Goal: Task Accomplishment & Management: Manage account settings

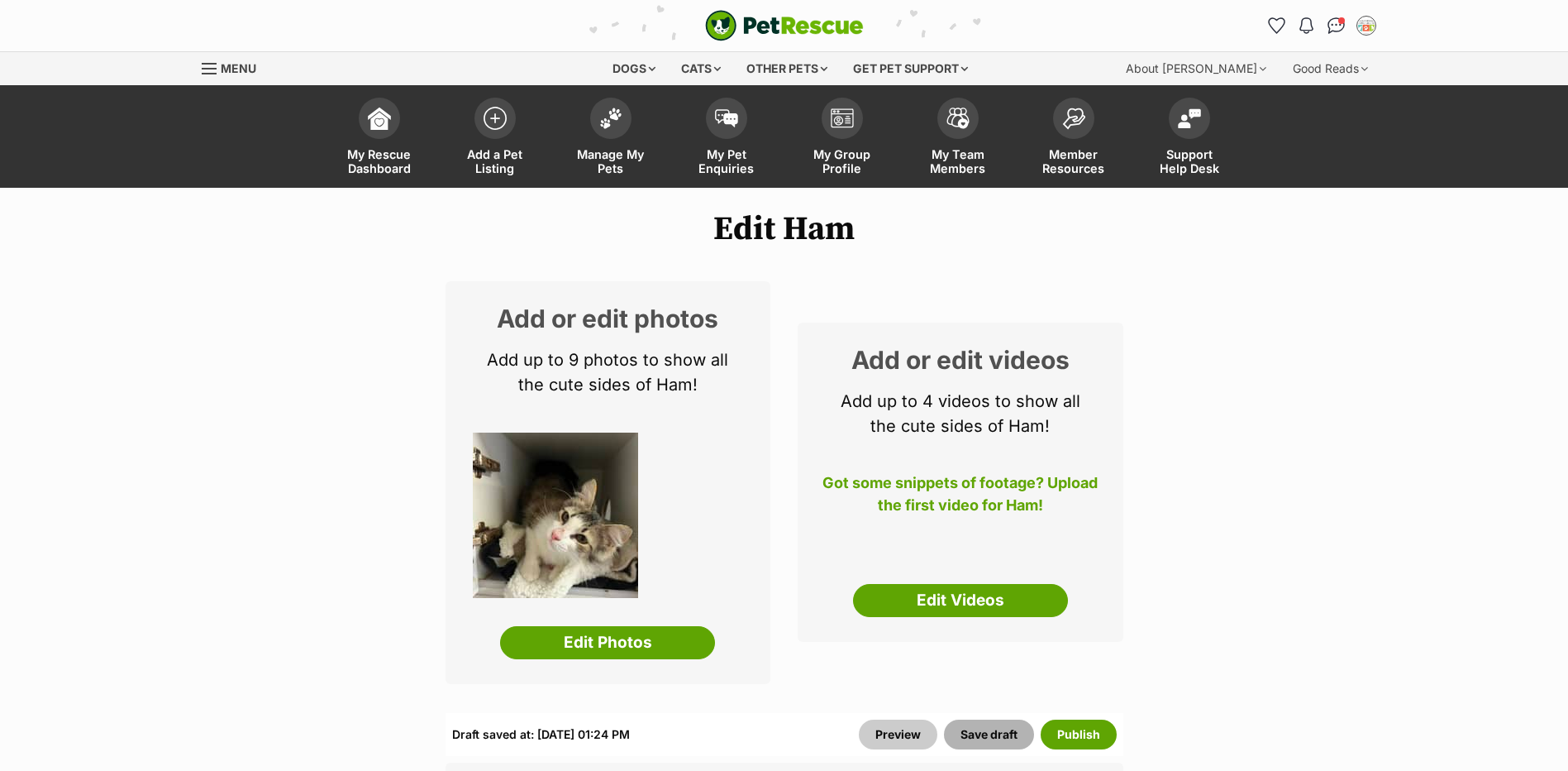
click at [988, 737] on button "Save draft" at bounding box center [988, 735] width 90 height 30
click at [619, 136] on link "Manage My Pets" at bounding box center [611, 138] width 116 height 99
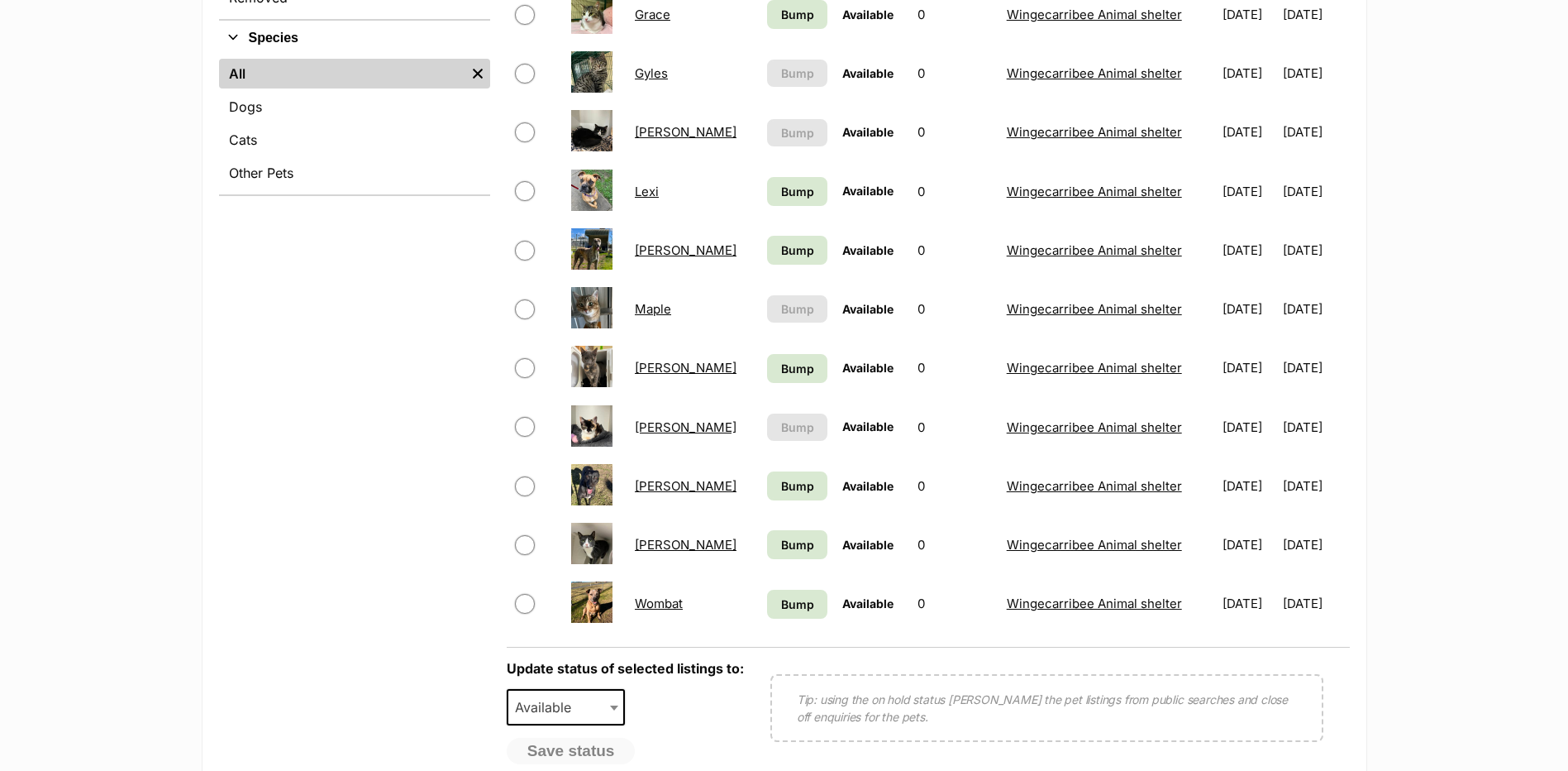
scroll to position [662, 0]
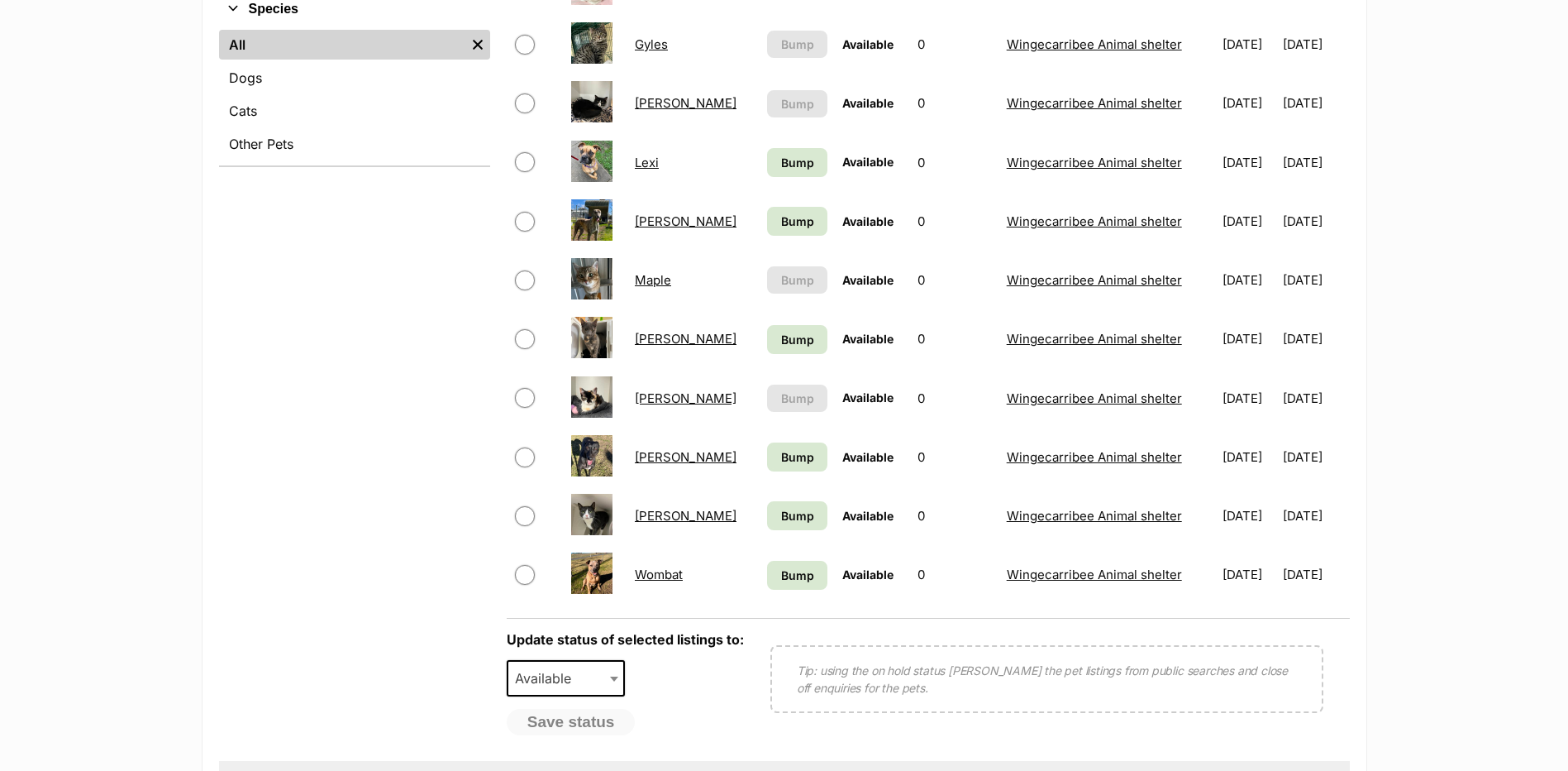
click at [650, 577] on link "Wombat" at bounding box center [659, 574] width 48 height 16
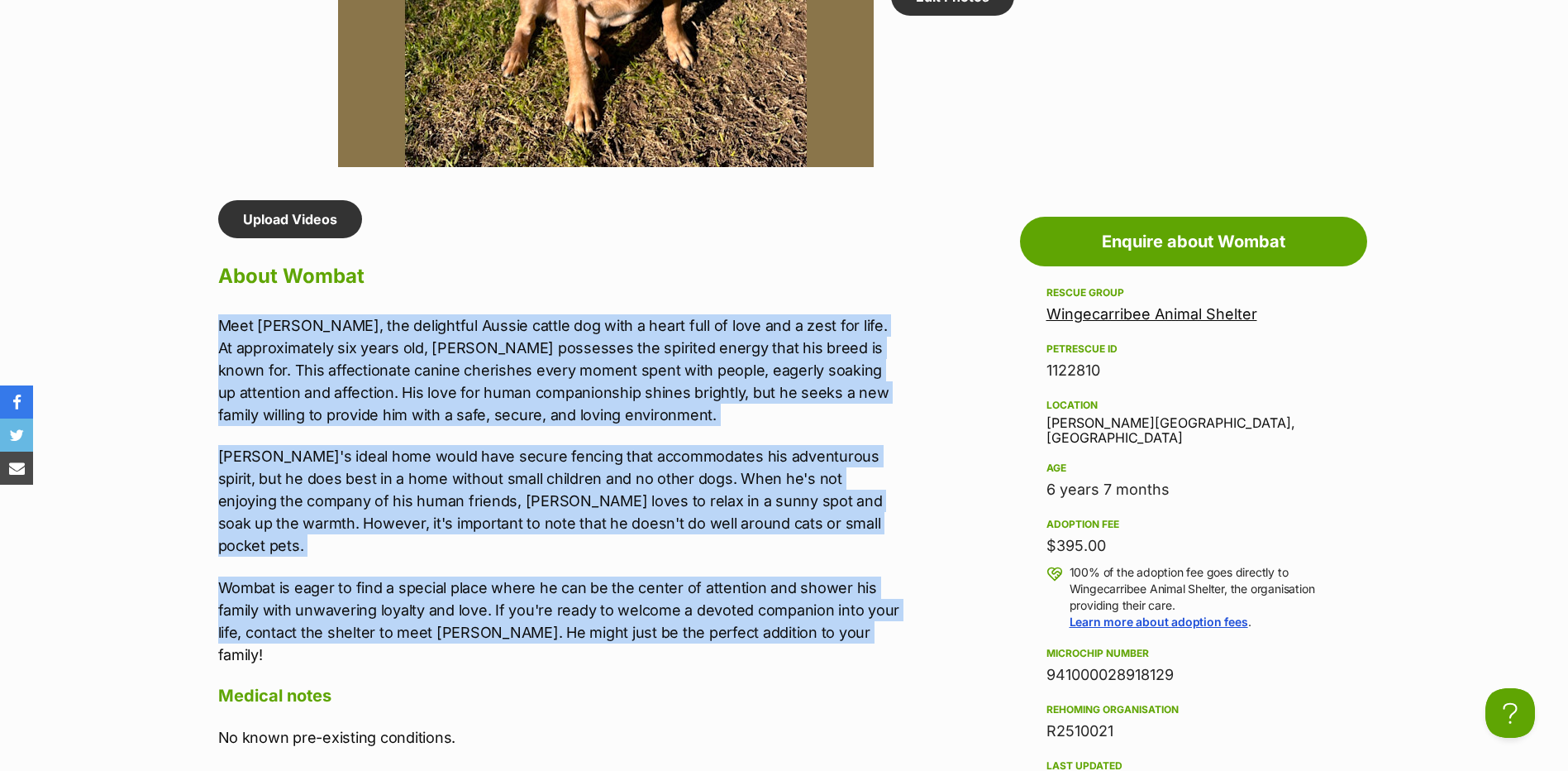
drag, startPoint x: 858, startPoint y: 610, endPoint x: 209, endPoint y: 305, distance: 717.1
click at [209, 305] on div "Upload Videos About Wombat Meet Wombat, the delightful Aussie cattle dog with a…" at bounding box center [551, 706] width 700 height 1010
copy div "Meet Wombat, the delightful Aussie cattle dog with a heart full of love and a z…"
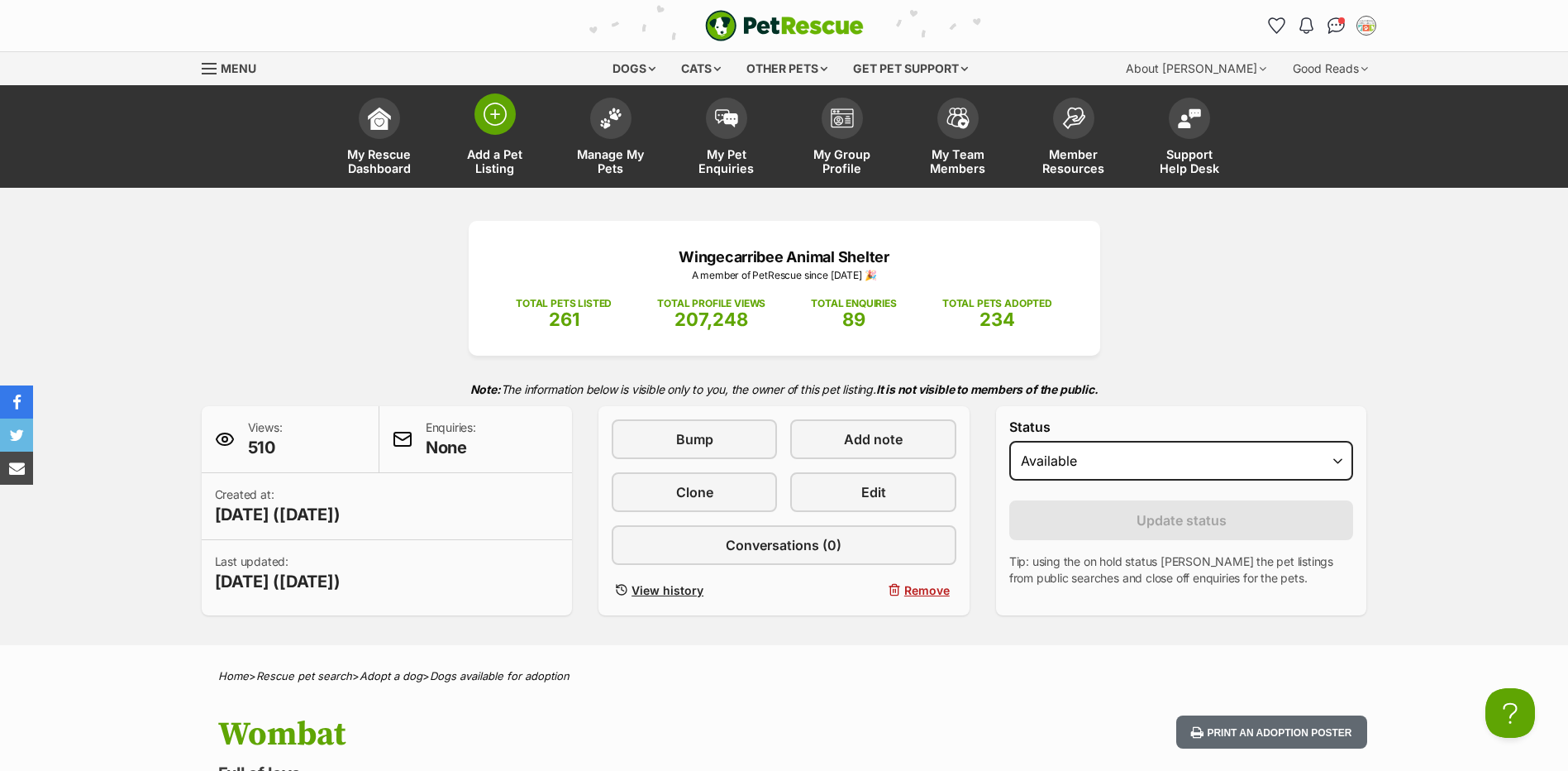
click at [513, 124] on link "Add a Pet Listing" at bounding box center [495, 138] width 116 height 99
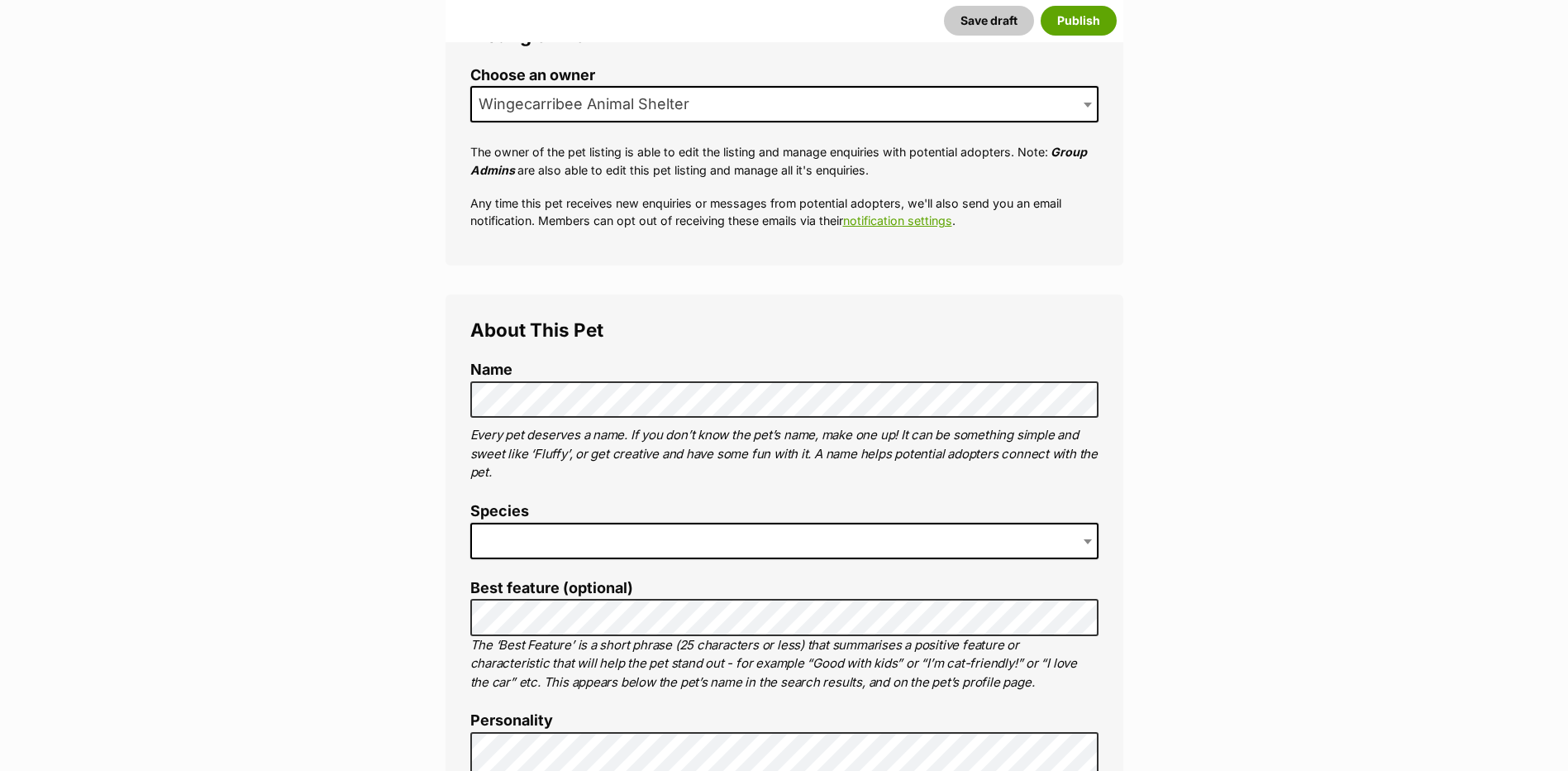
click at [541, 528] on span at bounding box center [784, 541] width 628 height 36
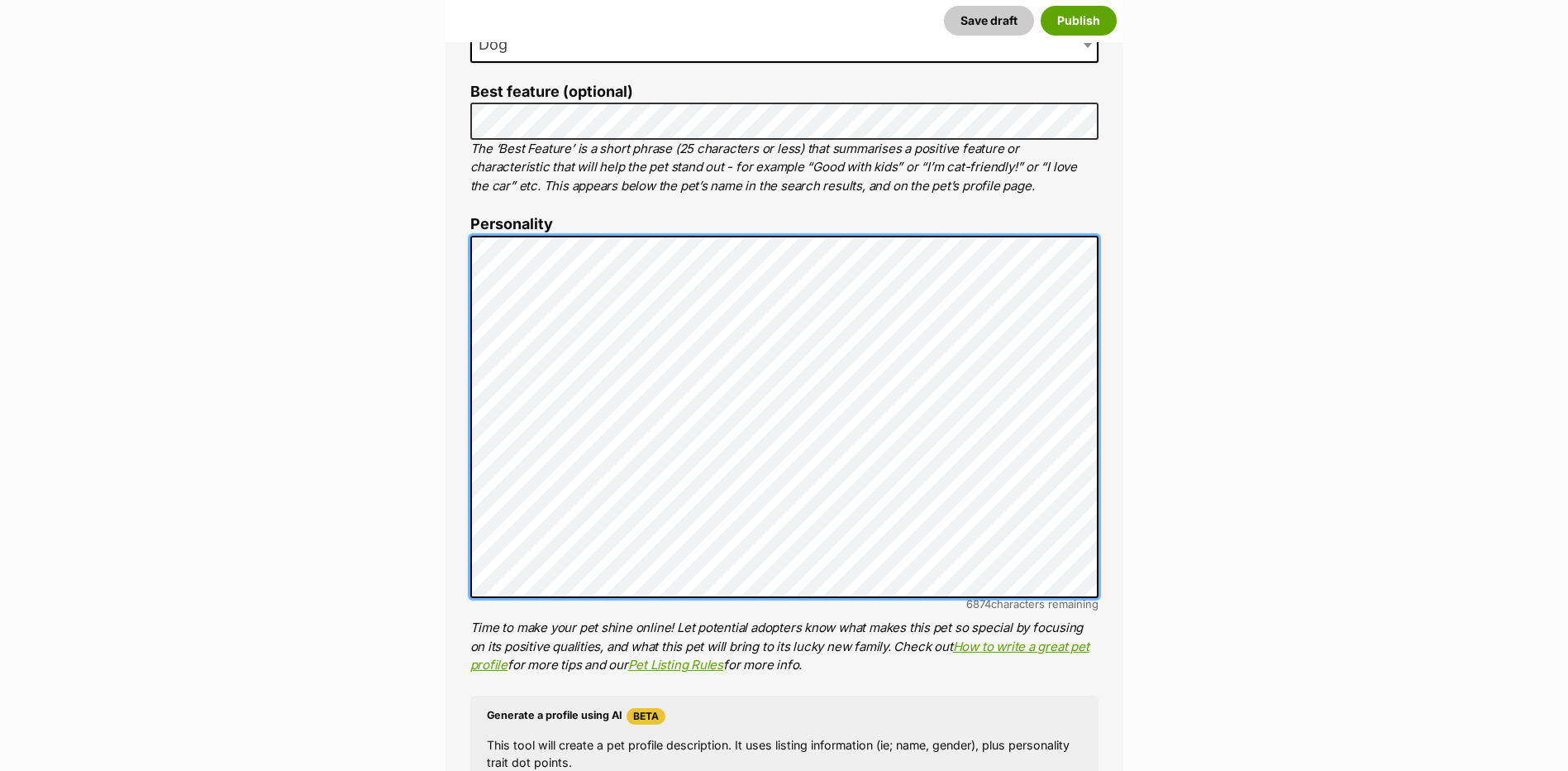
scroll to position [1323, 0]
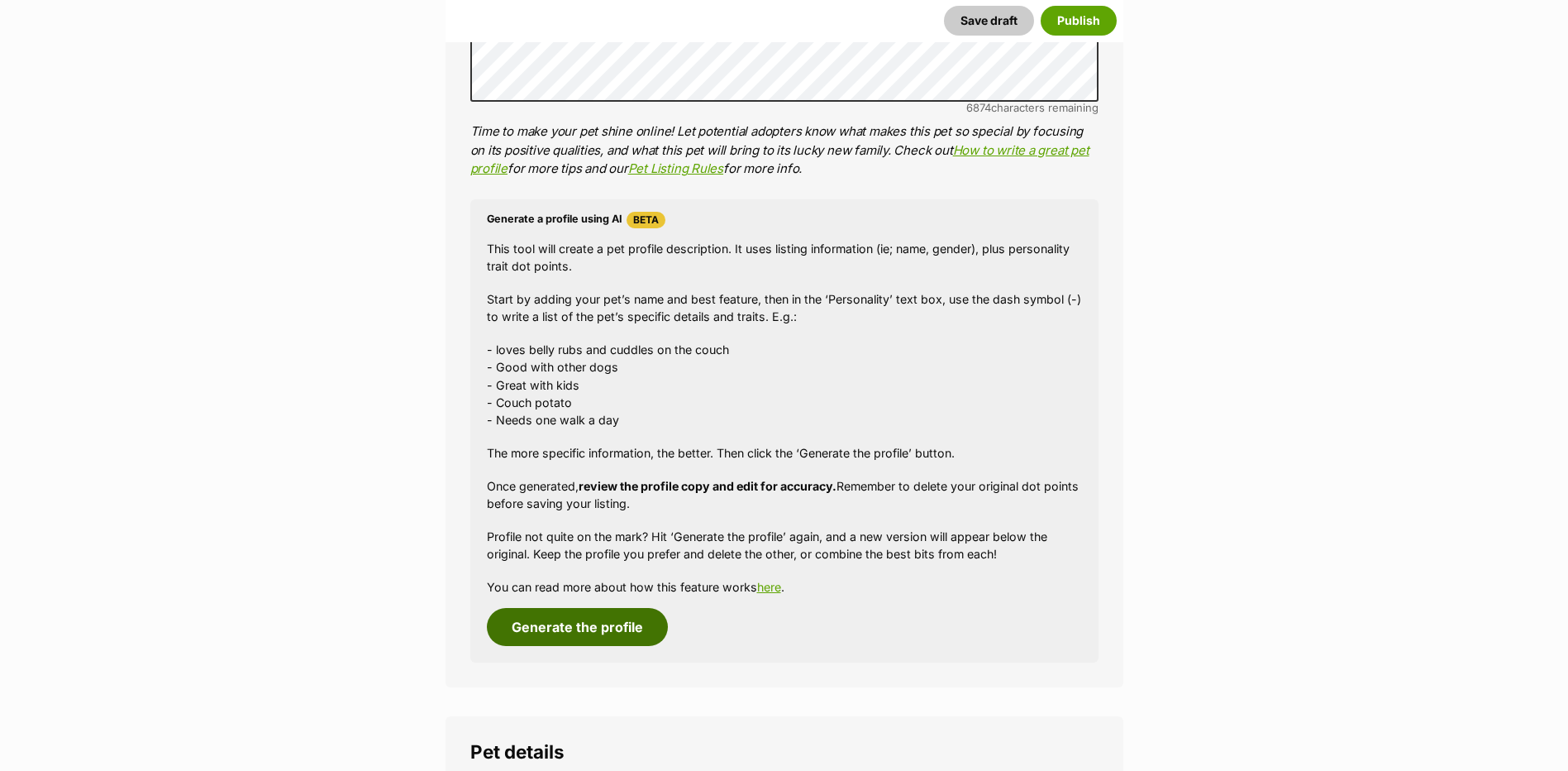
click at [577, 632] on button "Generate the profile" at bounding box center [577, 627] width 181 height 38
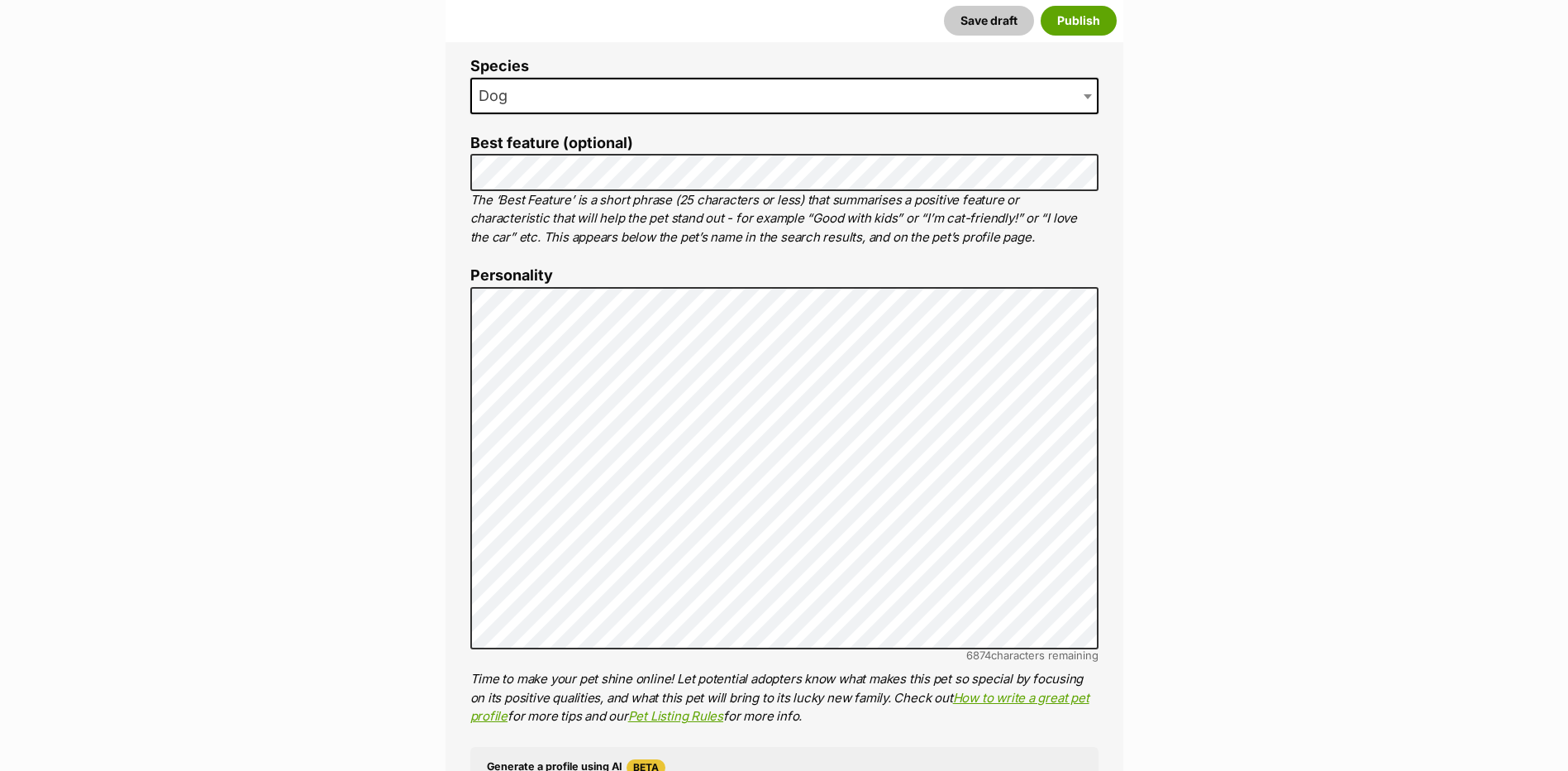
scroll to position [205, 0]
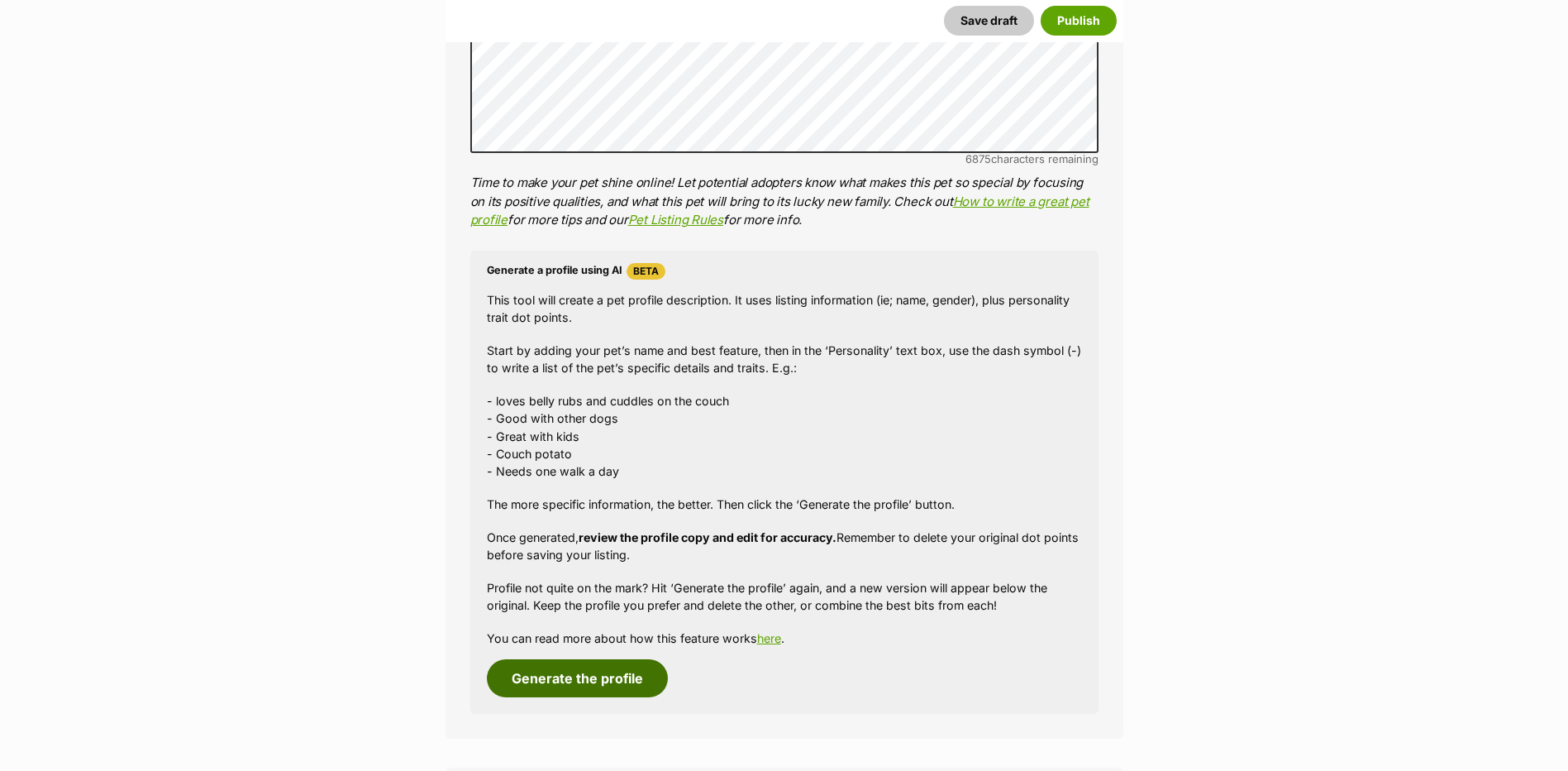
click at [599, 696] on button "Generate the profile" at bounding box center [577, 678] width 181 height 38
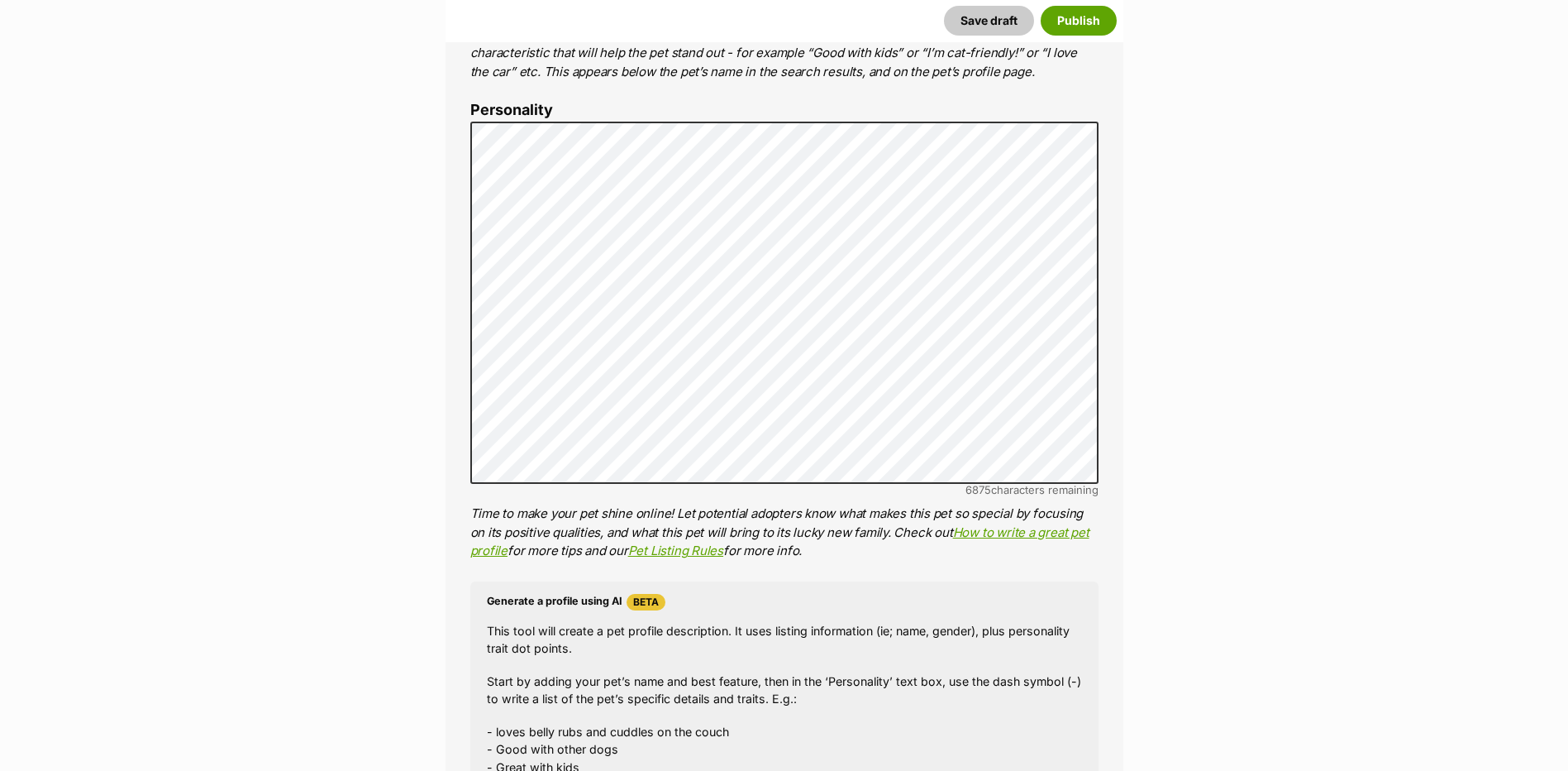
scroll to position [239, 0]
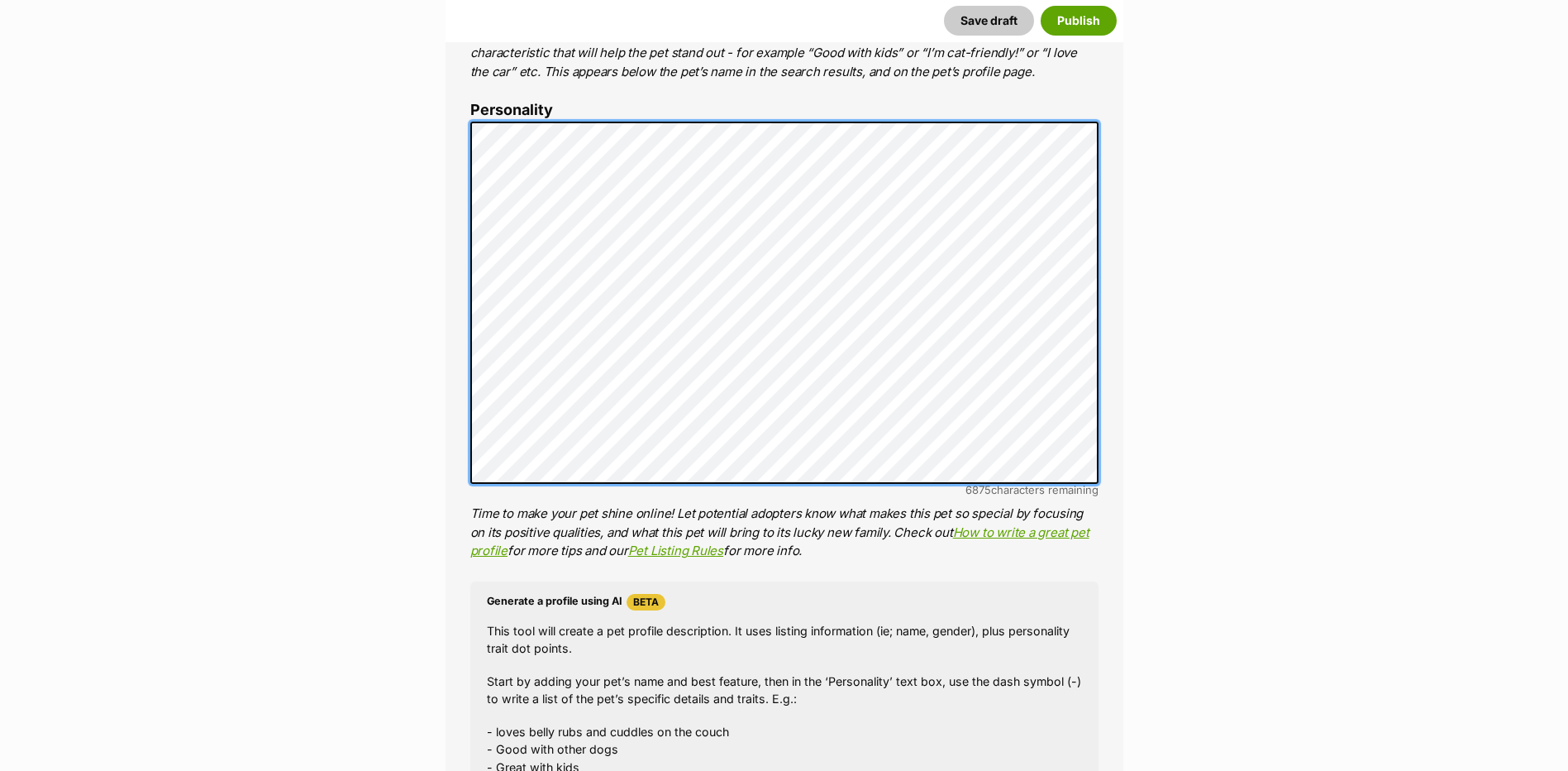
click at [464, 245] on div "About This Pet Name Henlo there, it looks like you might be using the pet name …" at bounding box center [784, 377] width 678 height 1385
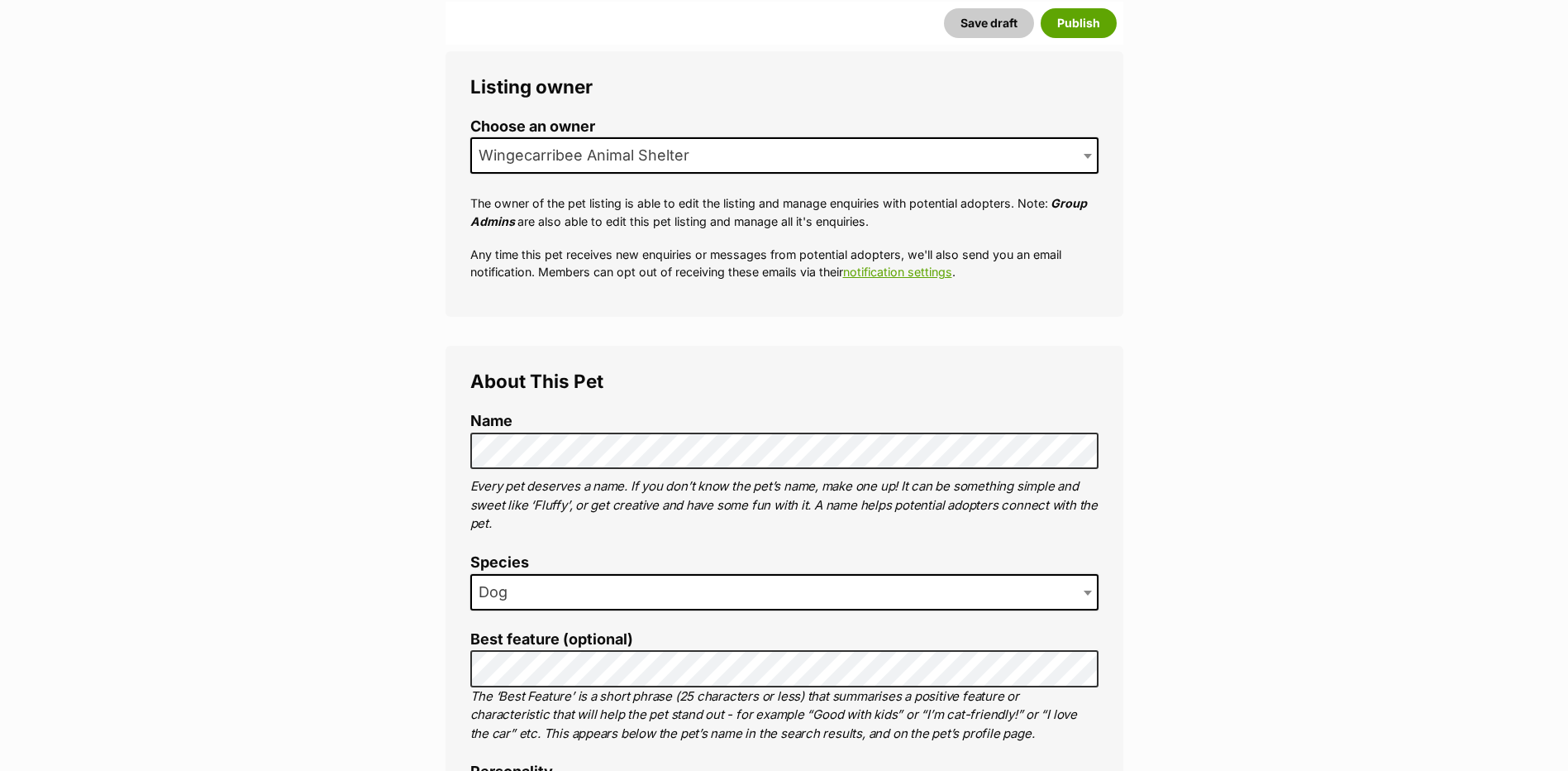
scroll to position [0, 0]
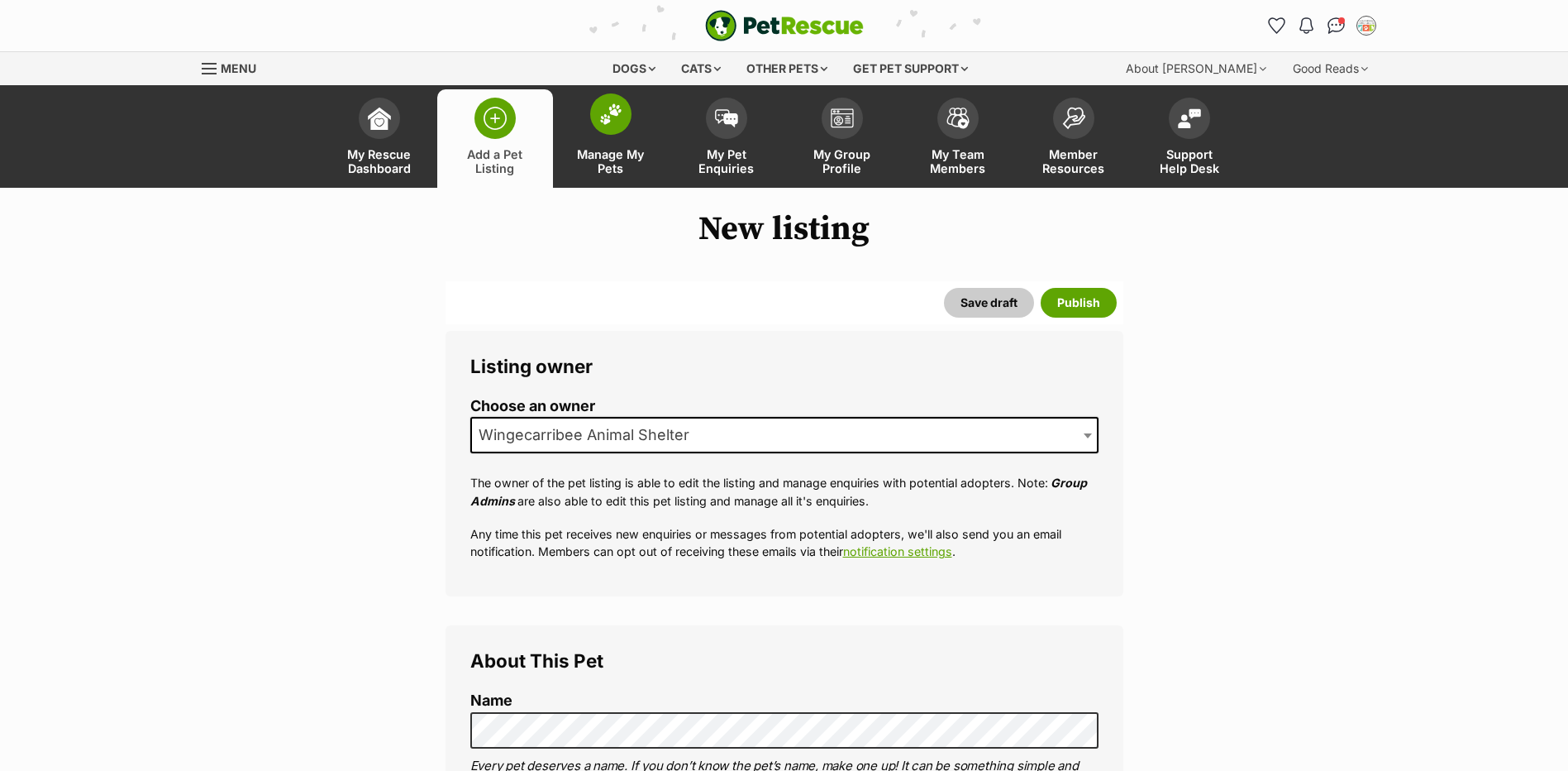
click at [612, 127] on span at bounding box center [611, 114] width 41 height 41
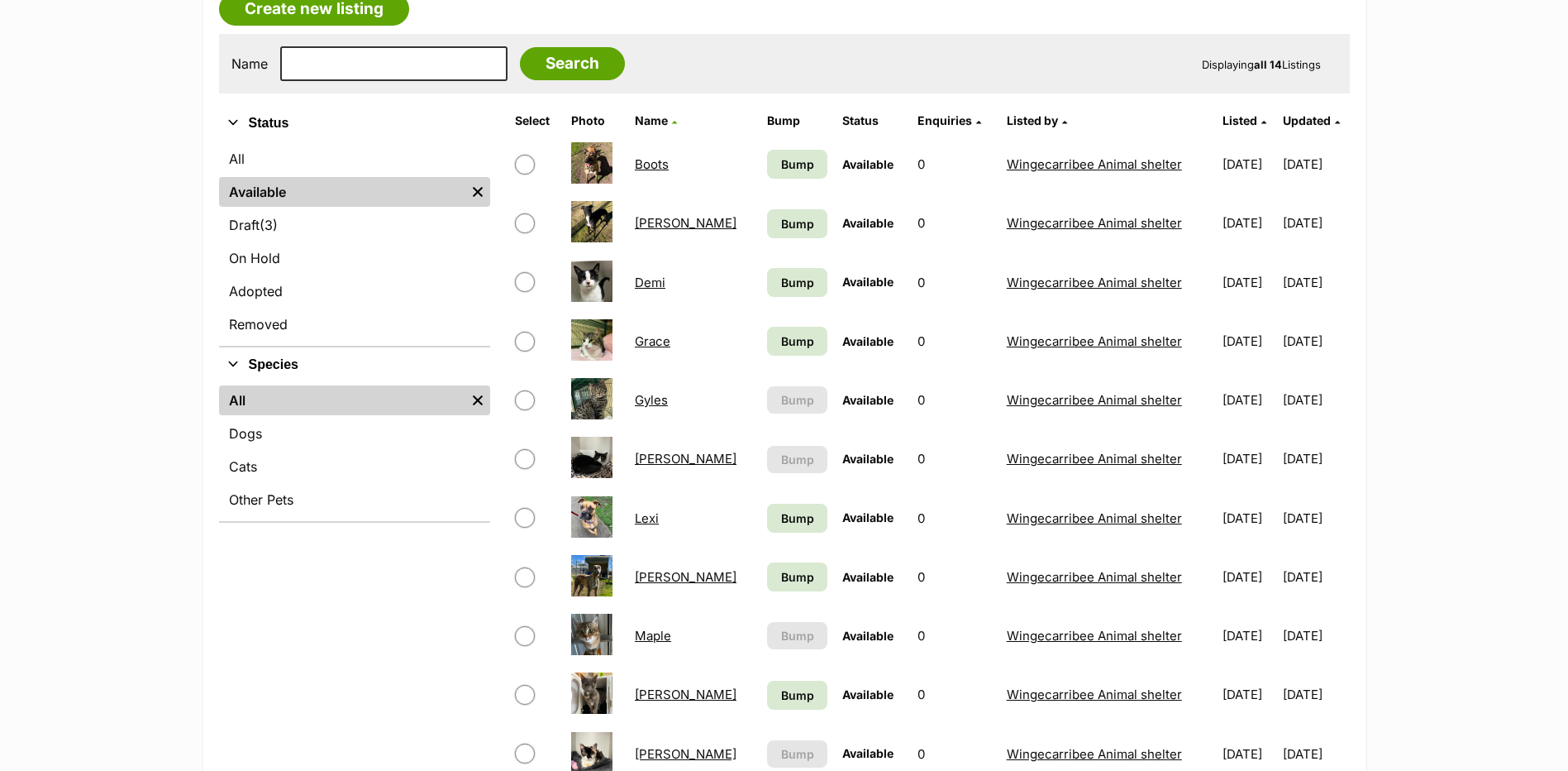
scroll to position [330, 0]
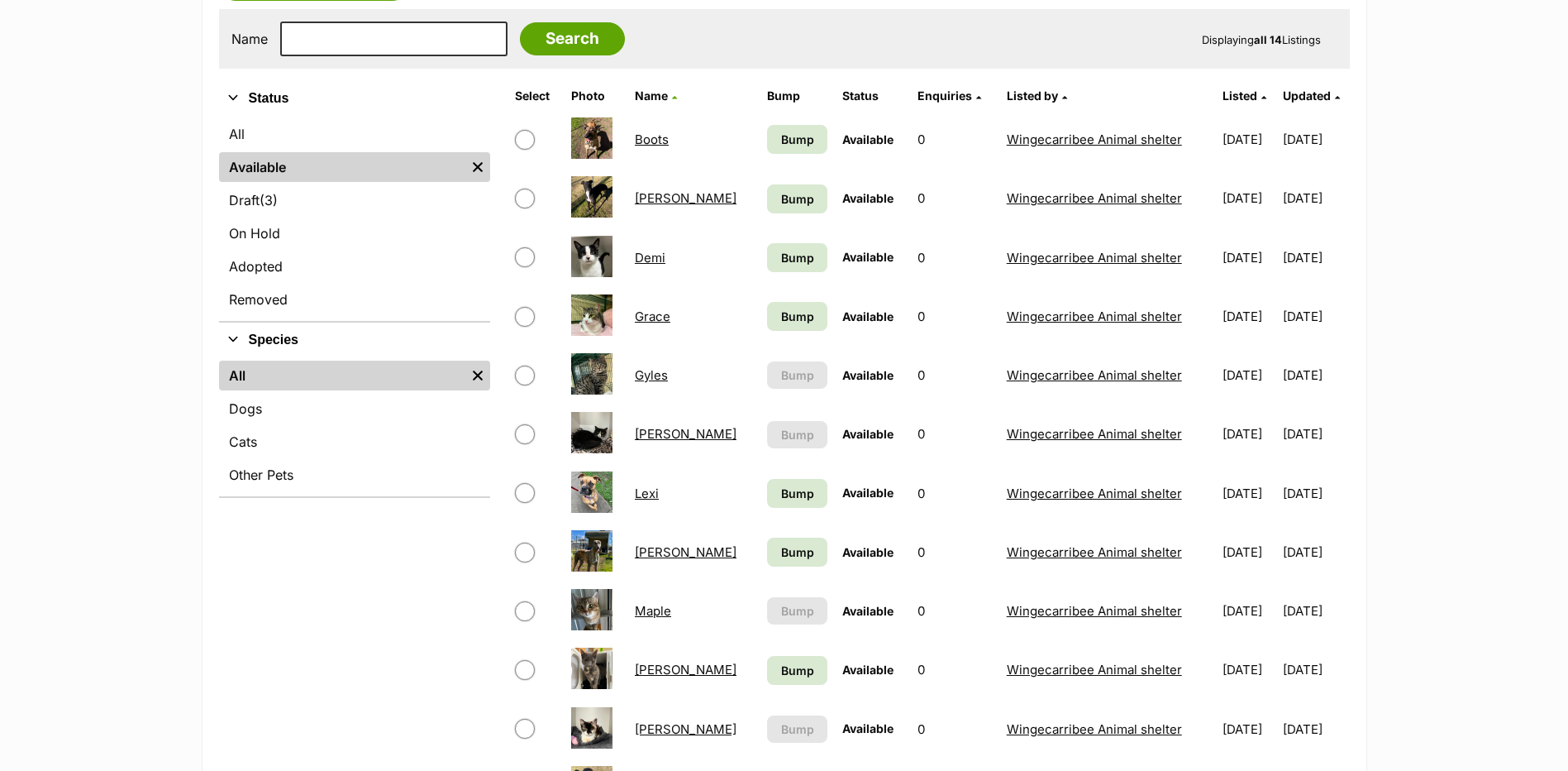
click at [634, 494] on td "Lexi" at bounding box center [694, 493] width 131 height 57
click at [642, 490] on link "Lexi" at bounding box center [647, 493] width 24 height 16
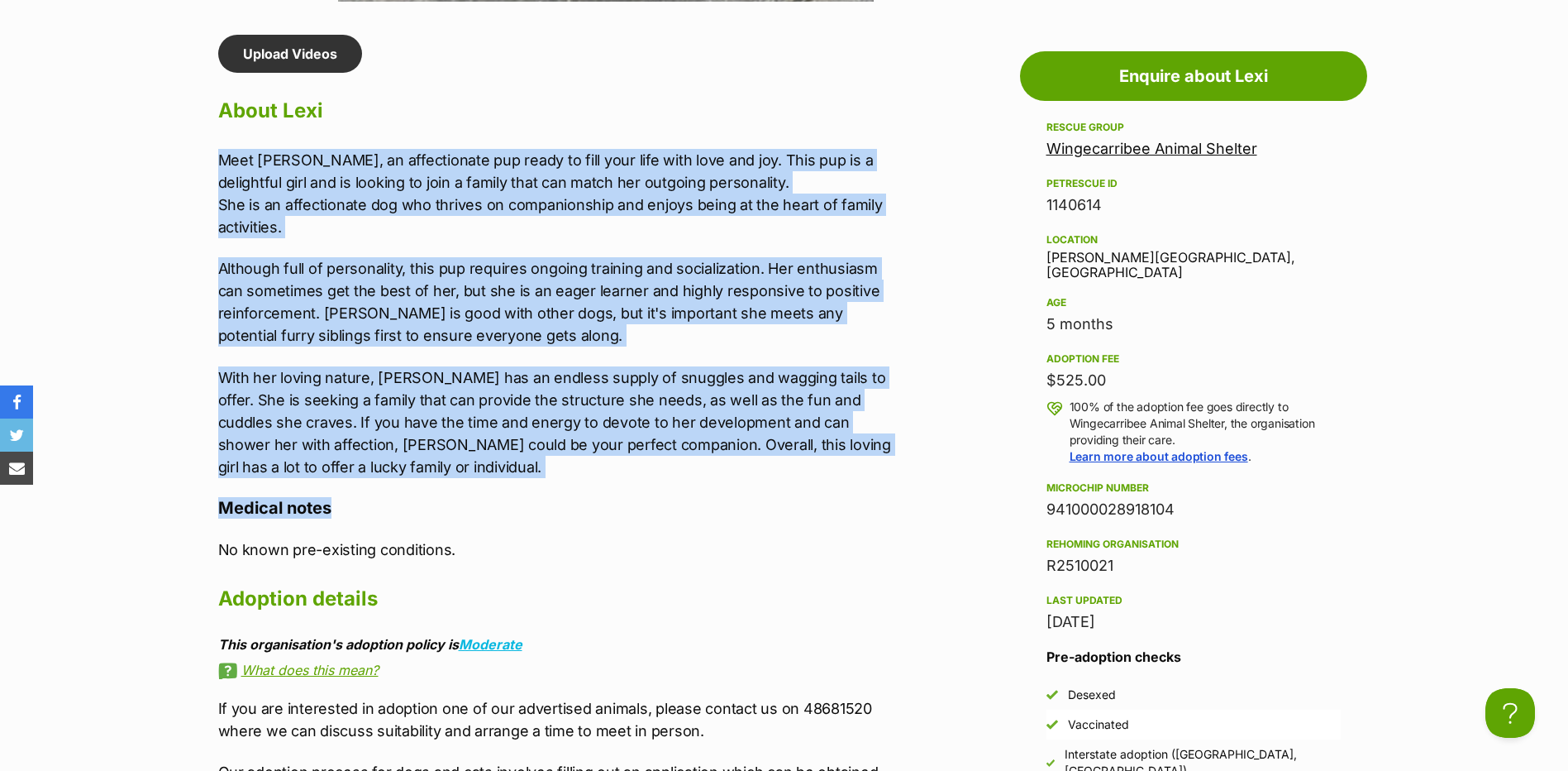
drag, startPoint x: 347, startPoint y: 479, endPoint x: 211, endPoint y: 150, distance: 356.0
click at [211, 150] on div "Upload Videos About Lexi Meet [PERSON_NAME], an affectionate pup ready to fill …" at bounding box center [551, 528] width 700 height 988
copy div "Meet [PERSON_NAME], an affectionate pup ready to fill your life with love and j…"
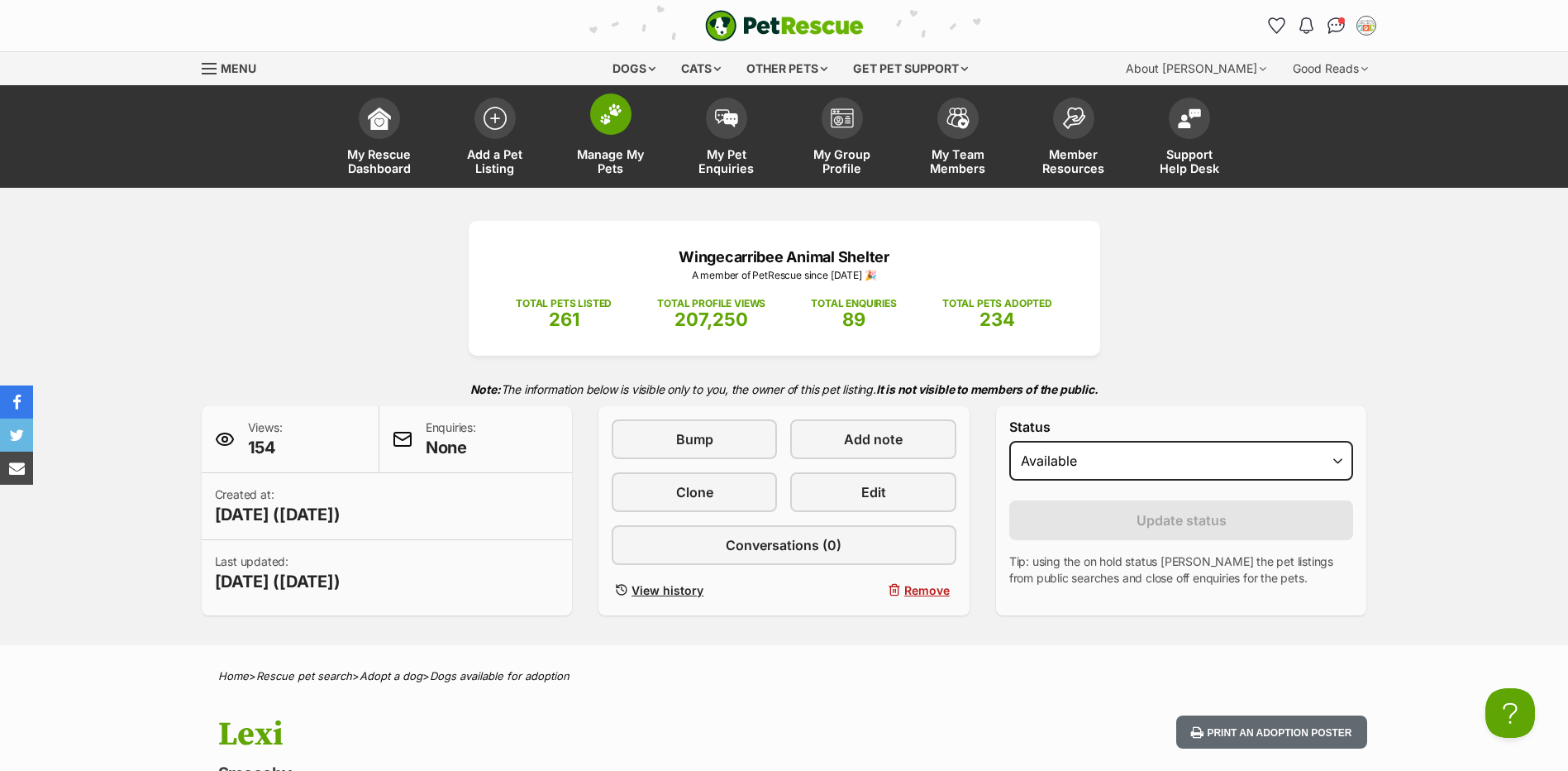
click at [594, 114] on span at bounding box center [611, 114] width 41 height 41
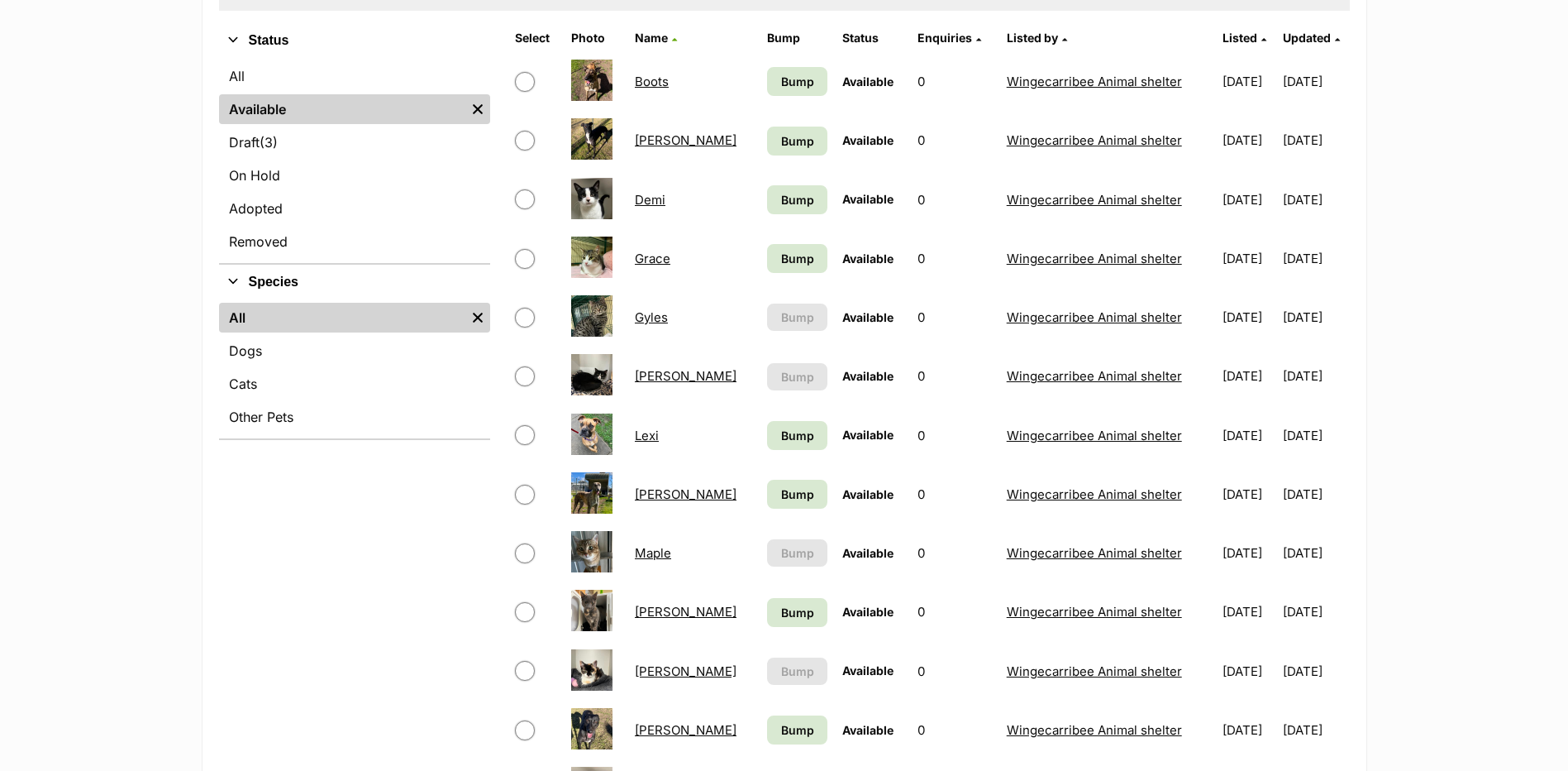
scroll to position [413, 0]
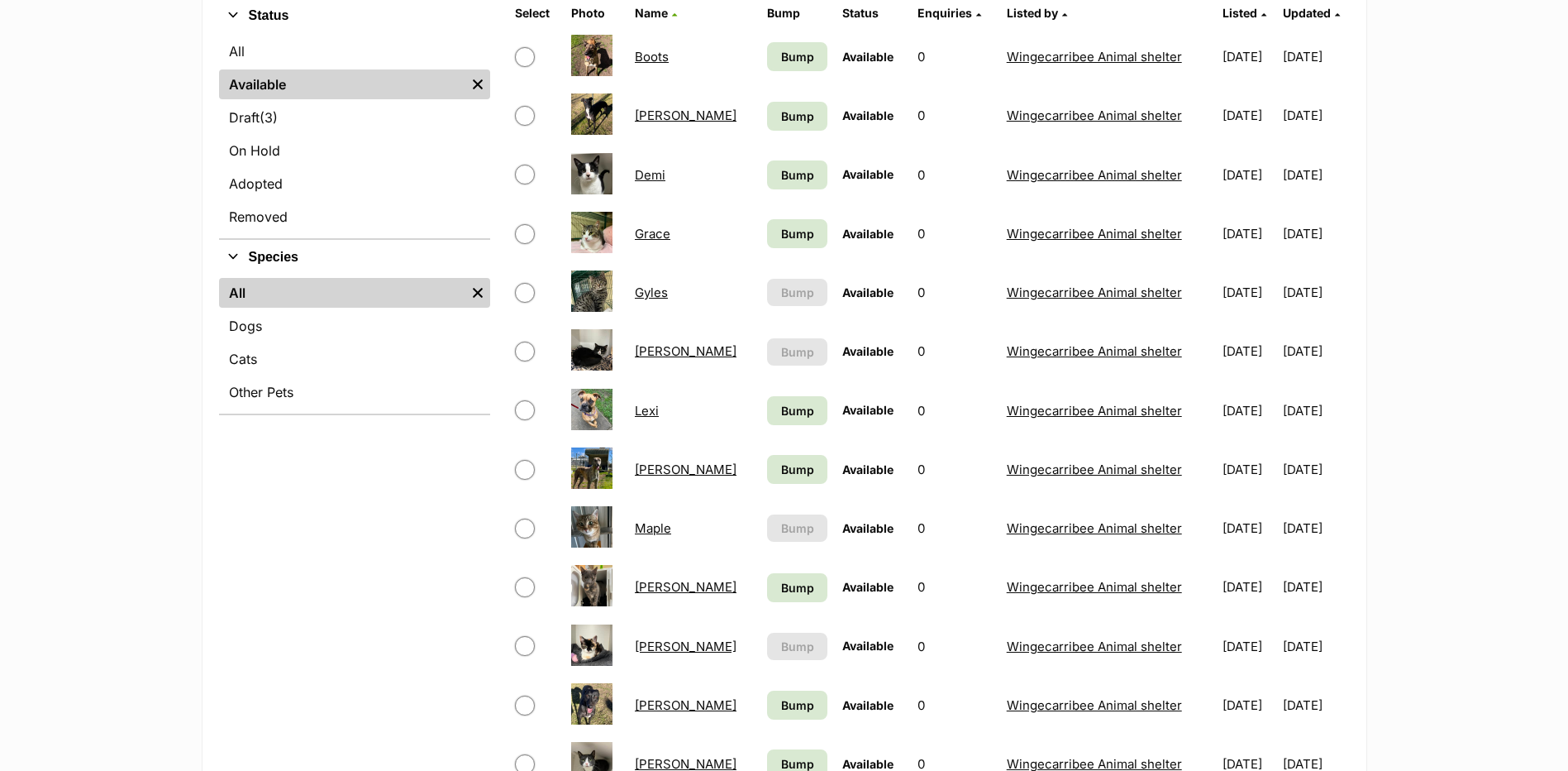
click at [652, 469] on link "Luca" at bounding box center [685, 469] width 102 height 16
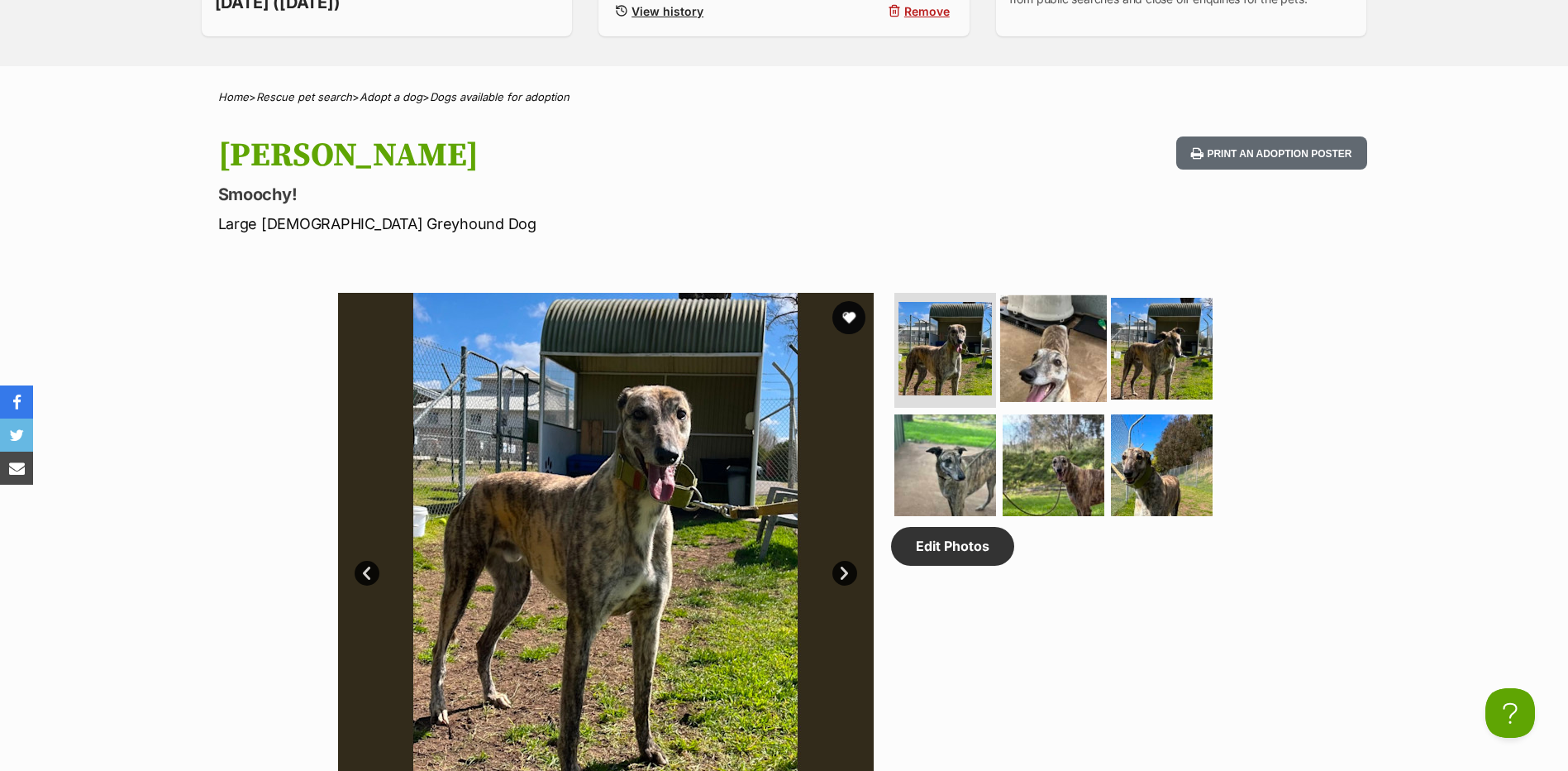
click at [1044, 336] on img at bounding box center [1053, 347] width 107 height 107
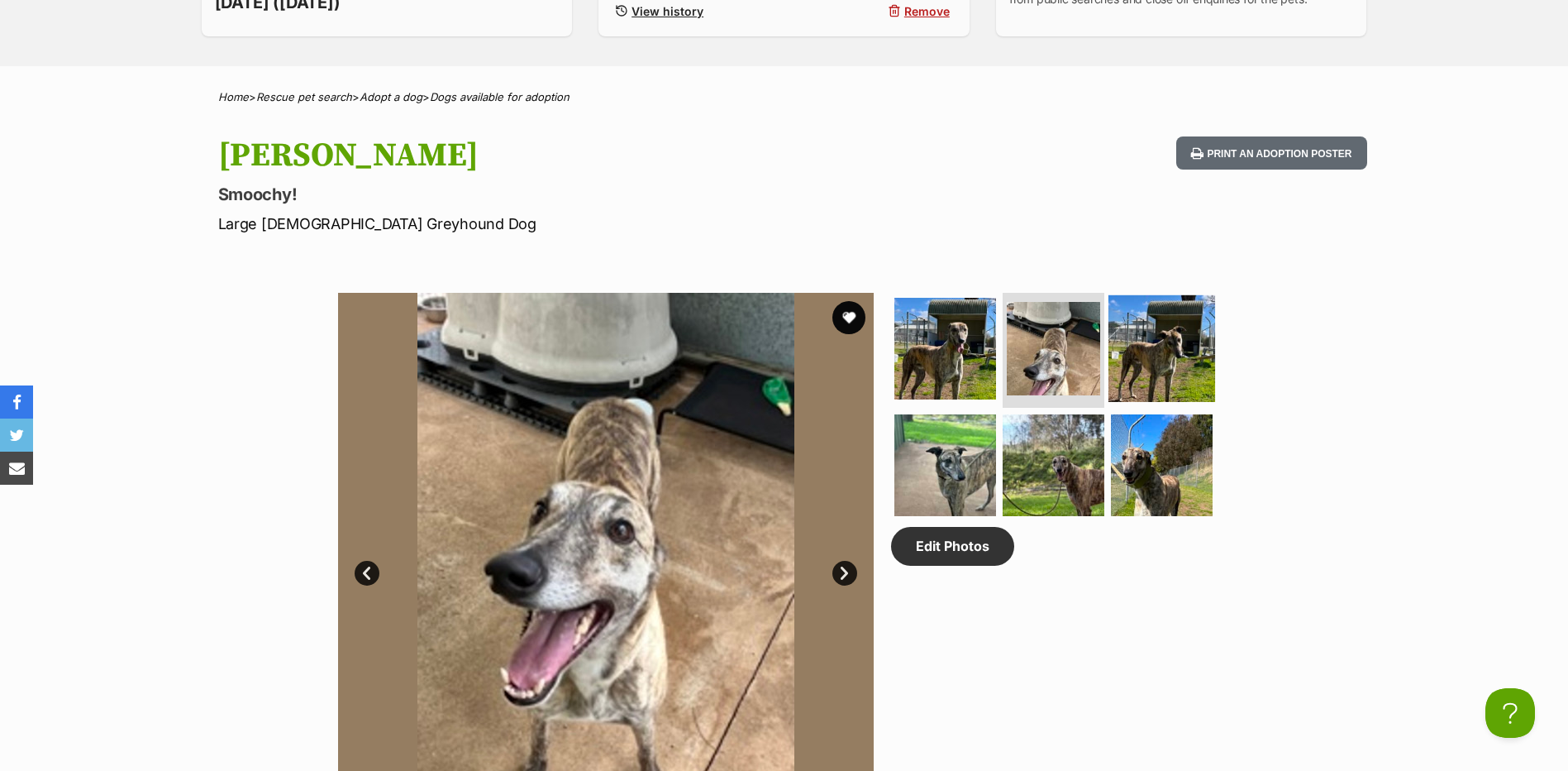
click at [1165, 325] on img at bounding box center [1162, 347] width 107 height 107
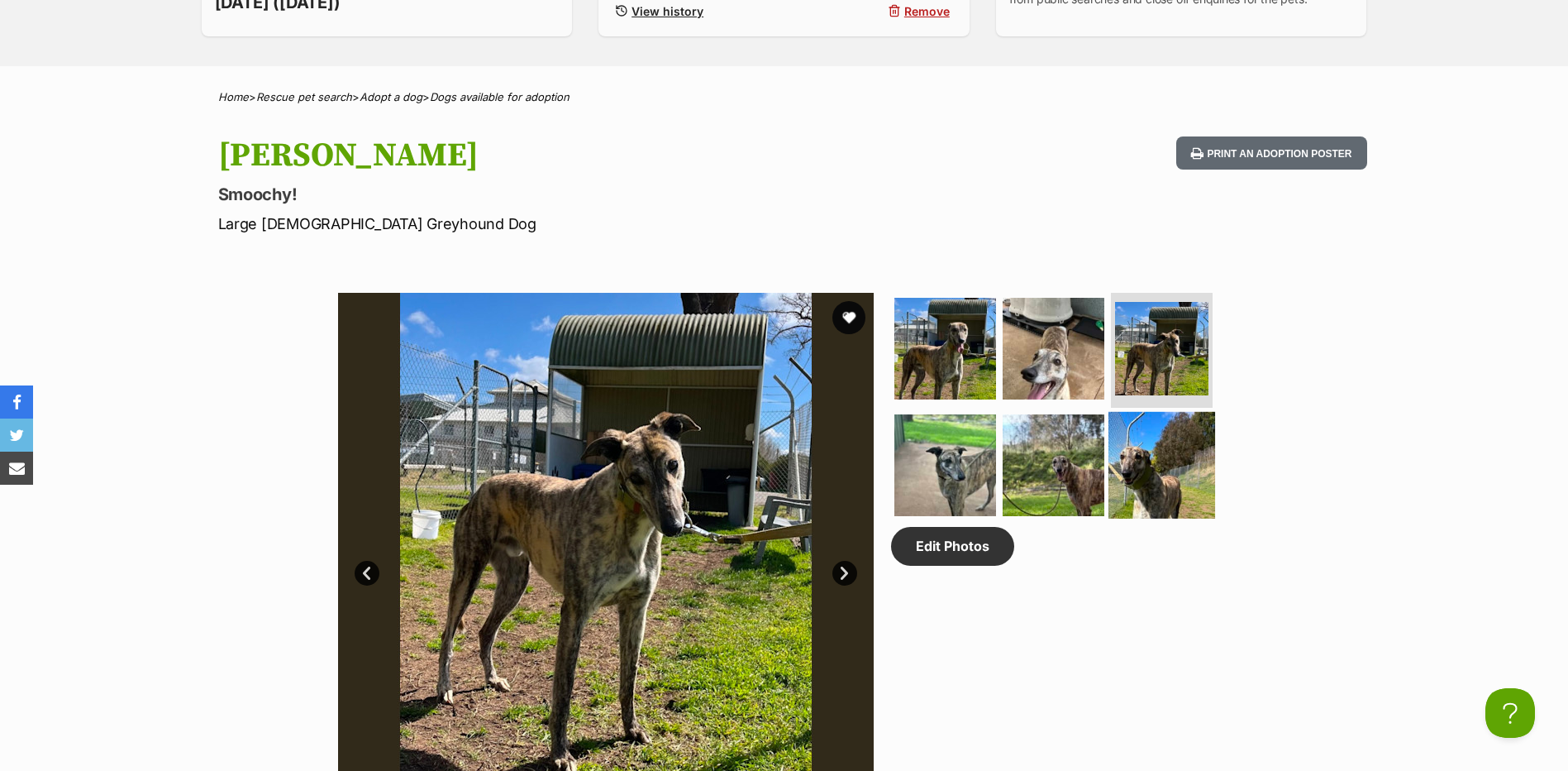
click at [1171, 445] on img at bounding box center [1162, 465] width 107 height 107
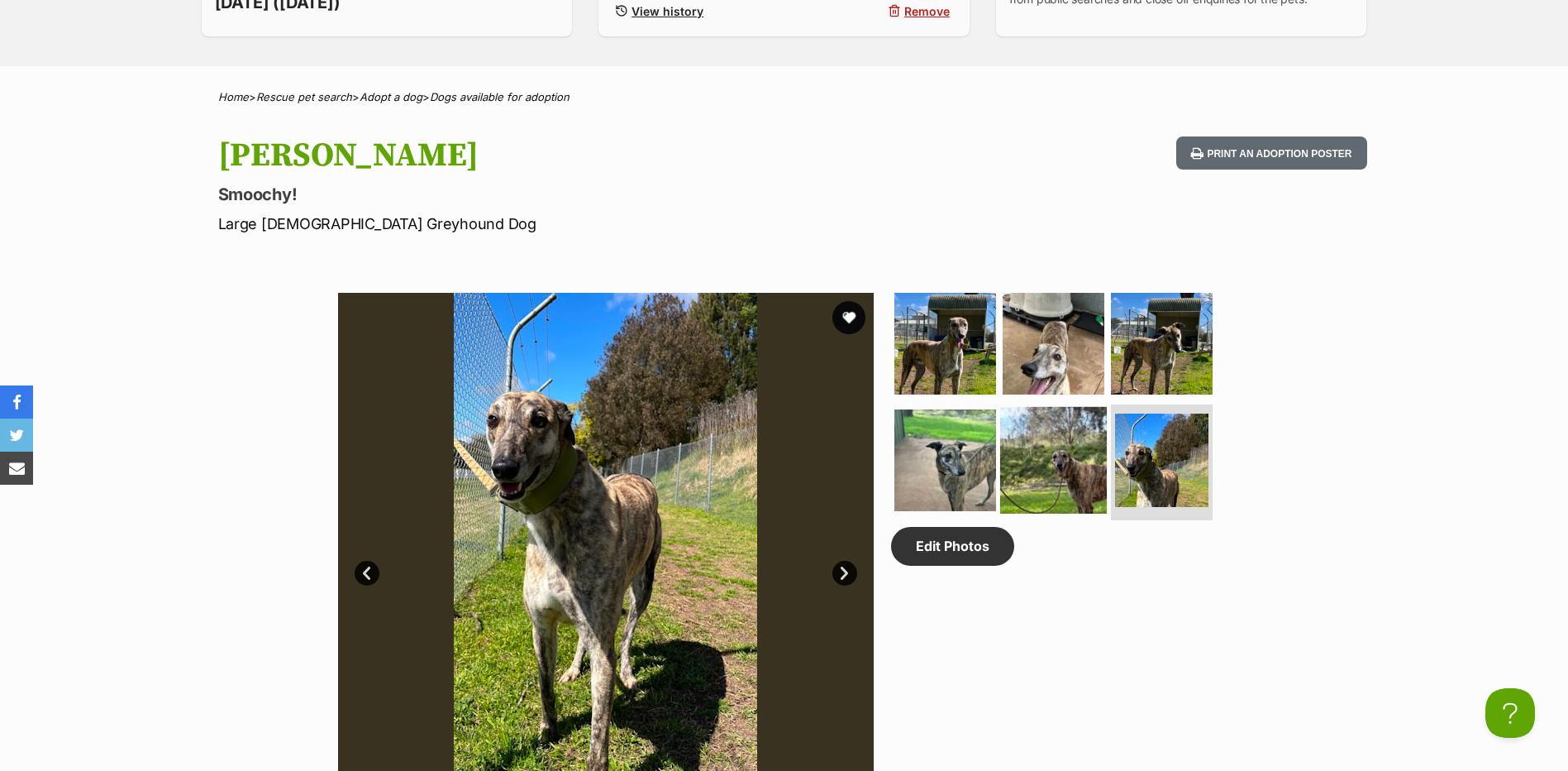
click at [1068, 458] on img at bounding box center [1053, 460] width 107 height 107
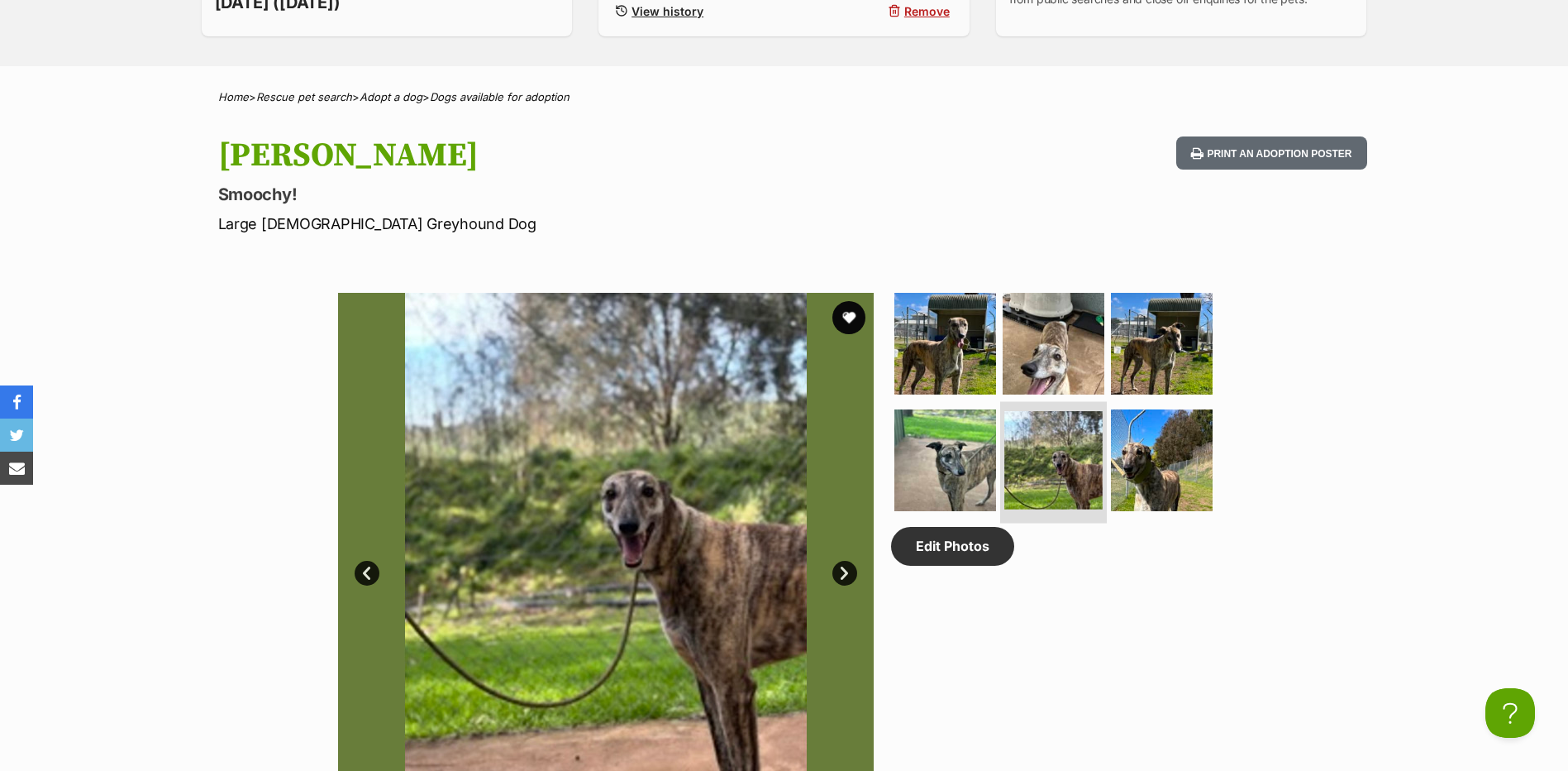
click at [1005, 464] on img at bounding box center [1053, 460] width 99 height 99
click at [972, 465] on img at bounding box center [945, 460] width 107 height 107
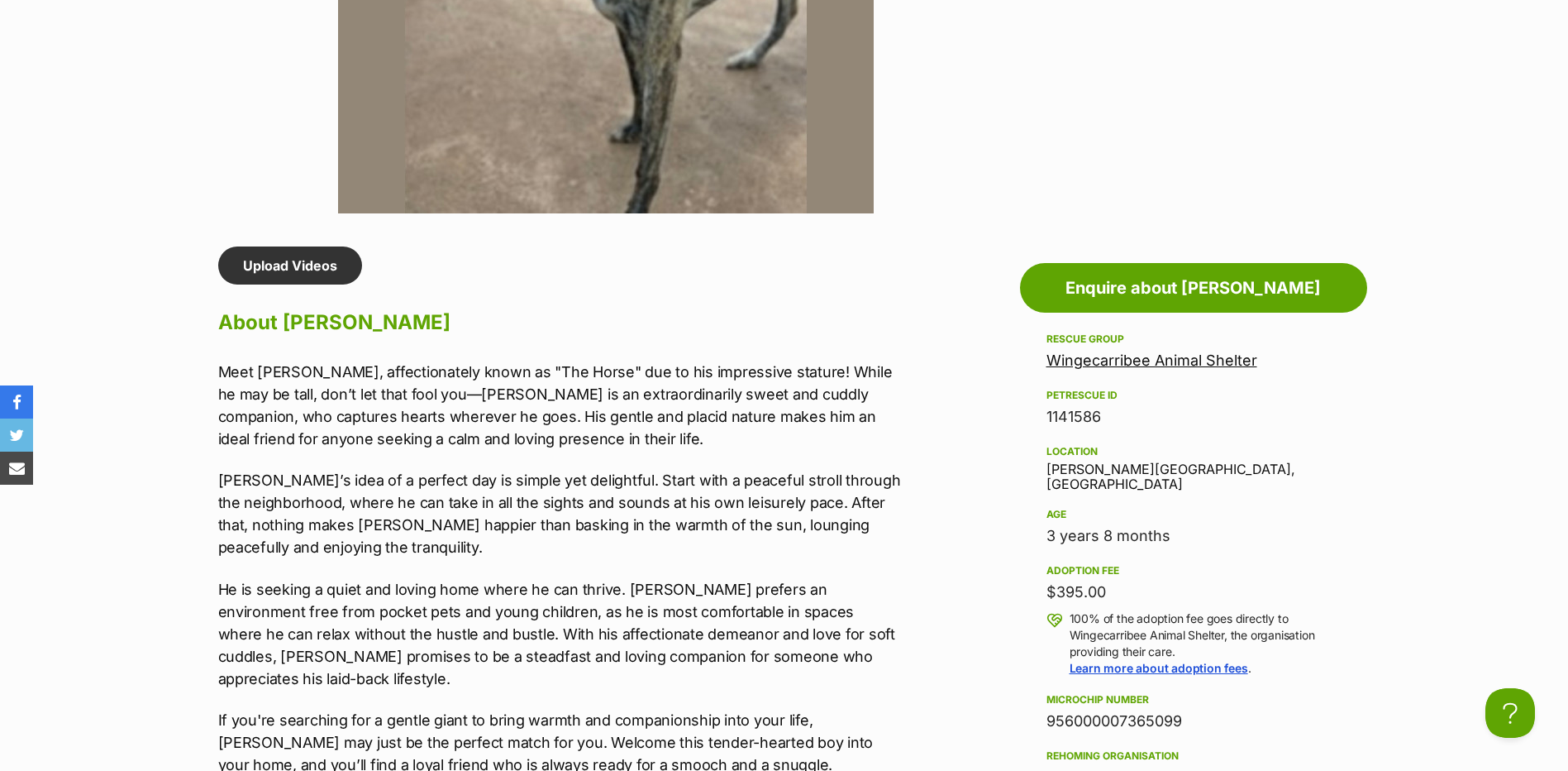
scroll to position [1241, 0]
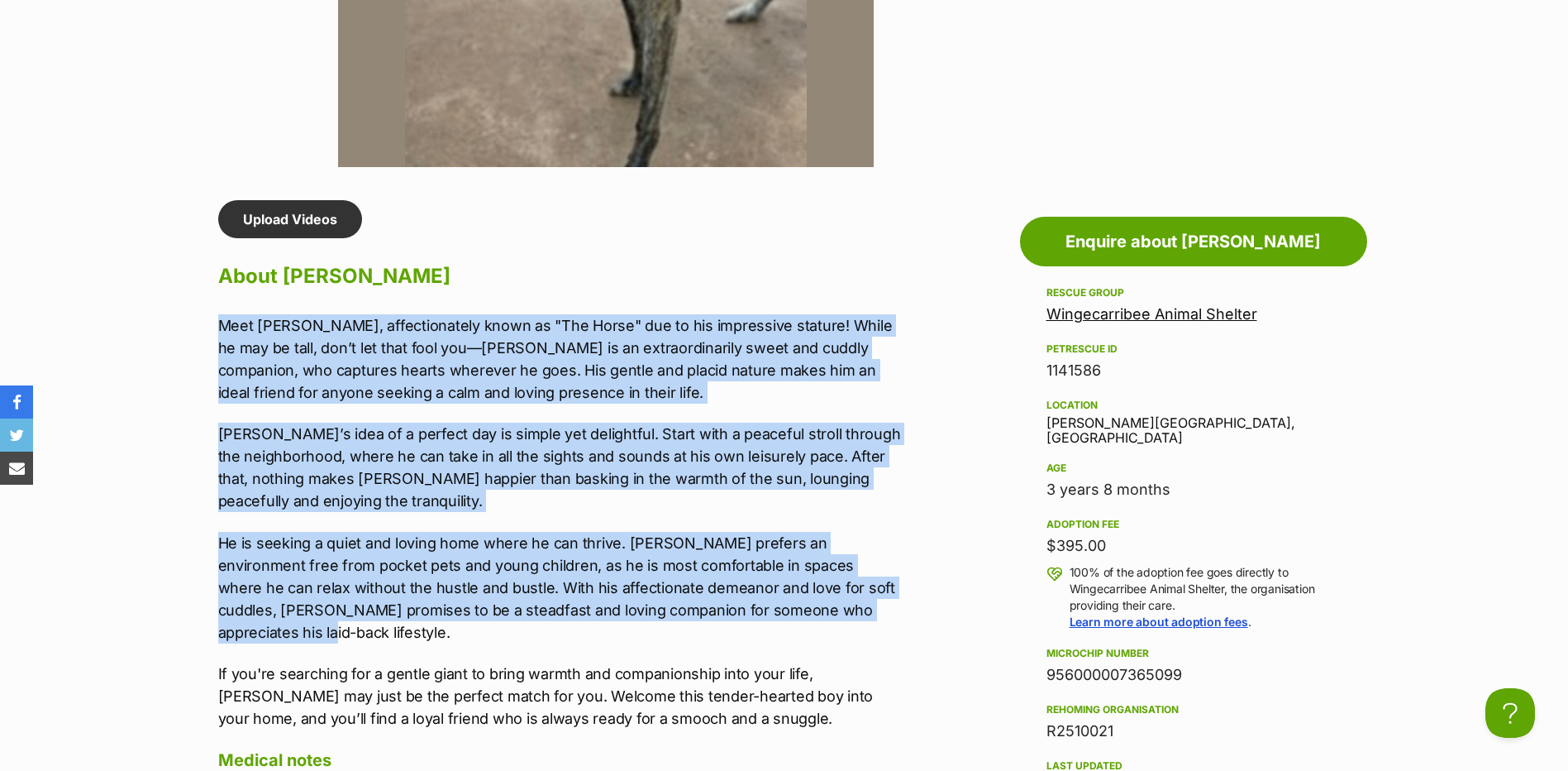
drag, startPoint x: 191, startPoint y: 318, endPoint x: 802, endPoint y: 603, distance: 674.2
copy div "Meet Luca, affectionately known as "The Horse" due to his impressive stature! W…"
